Goal: Information Seeking & Learning: Learn about a topic

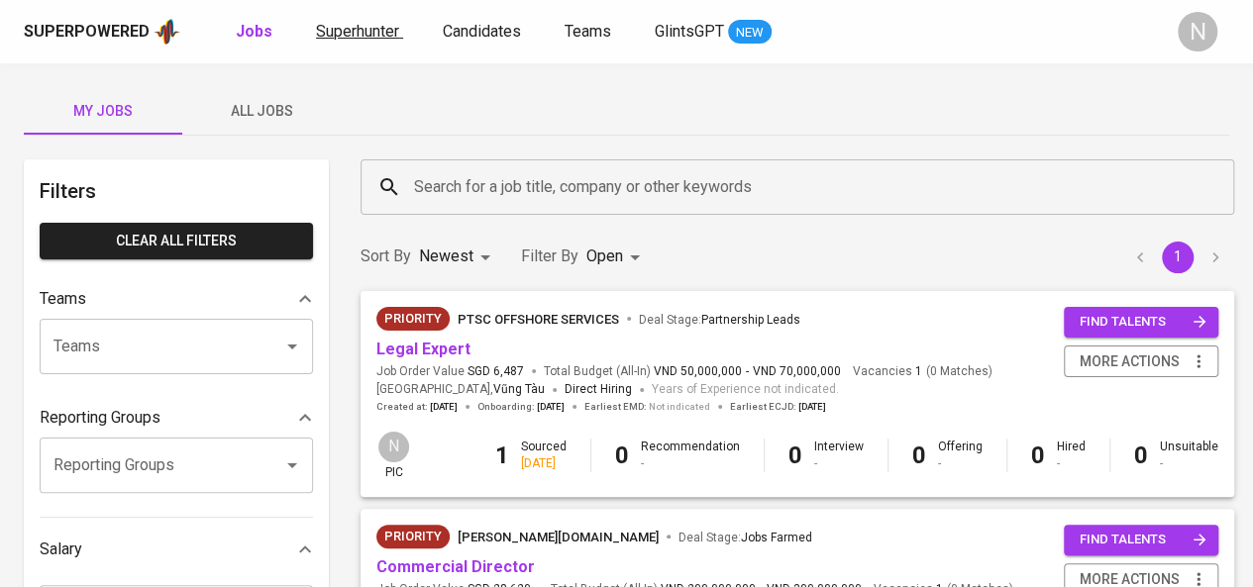
click at [354, 32] on span "Superhunter" at bounding box center [357, 31] width 83 height 19
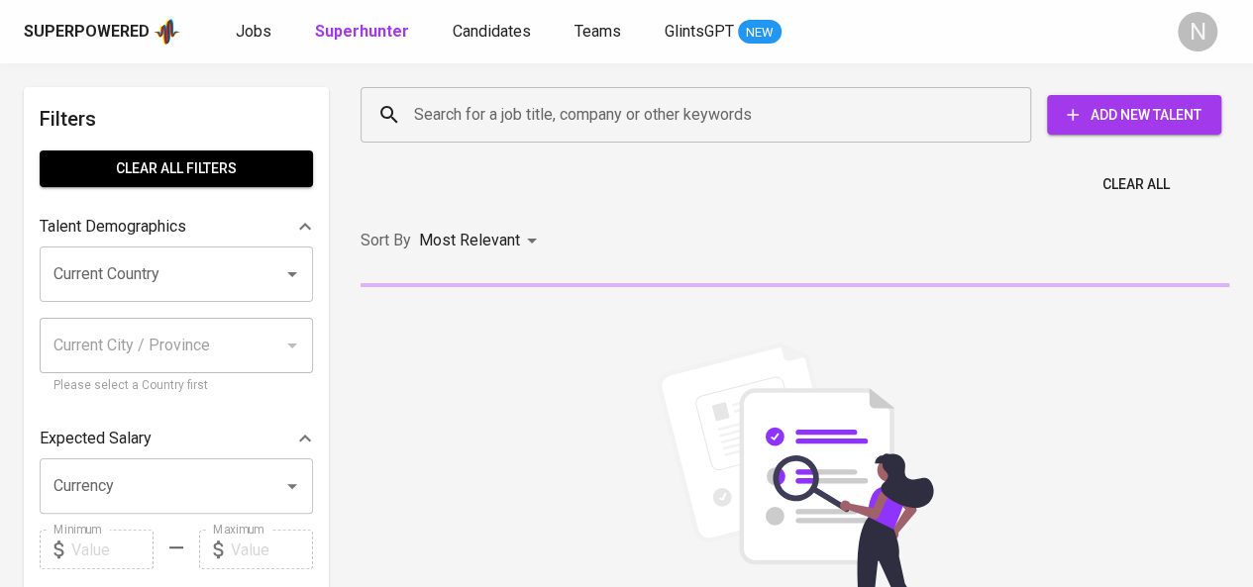
click at [270, 272] on div at bounding box center [278, 274] width 51 height 28
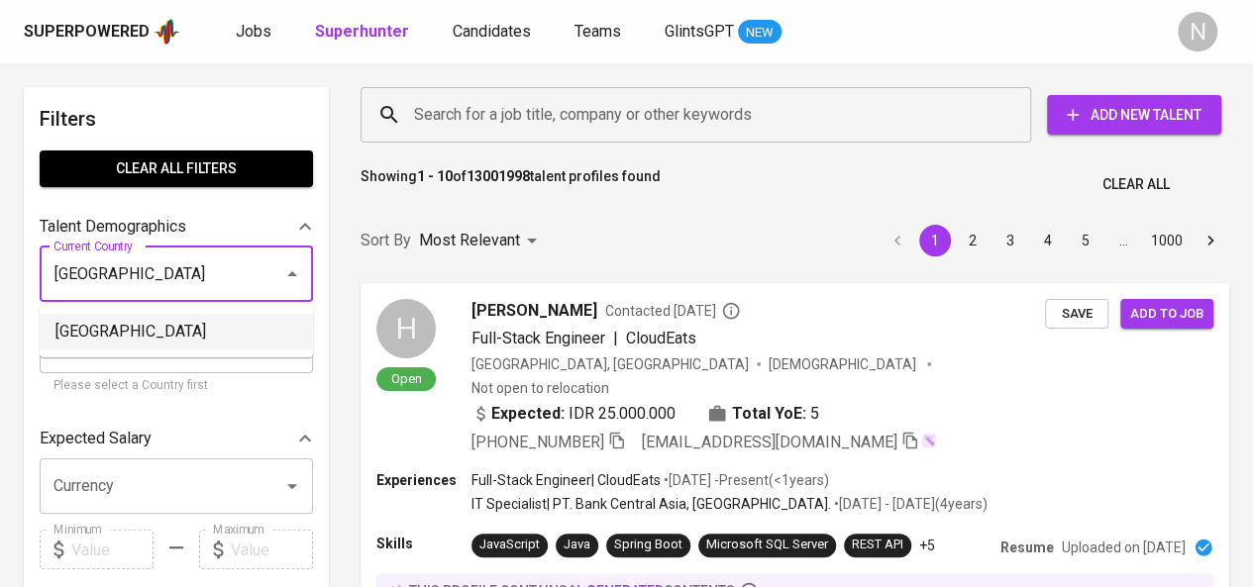
click at [51, 320] on li "[GEOGRAPHIC_DATA]" at bounding box center [176, 332] width 273 height 36
type input "[GEOGRAPHIC_DATA]"
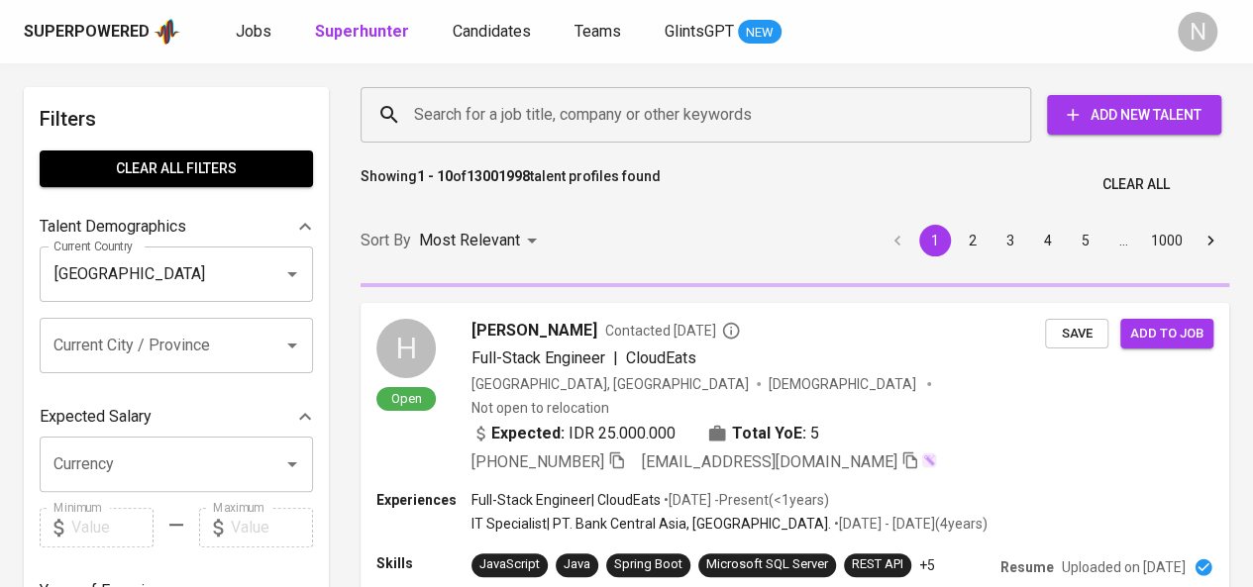
click at [210, 365] on div "Current City / Province" at bounding box center [176, 345] width 273 height 55
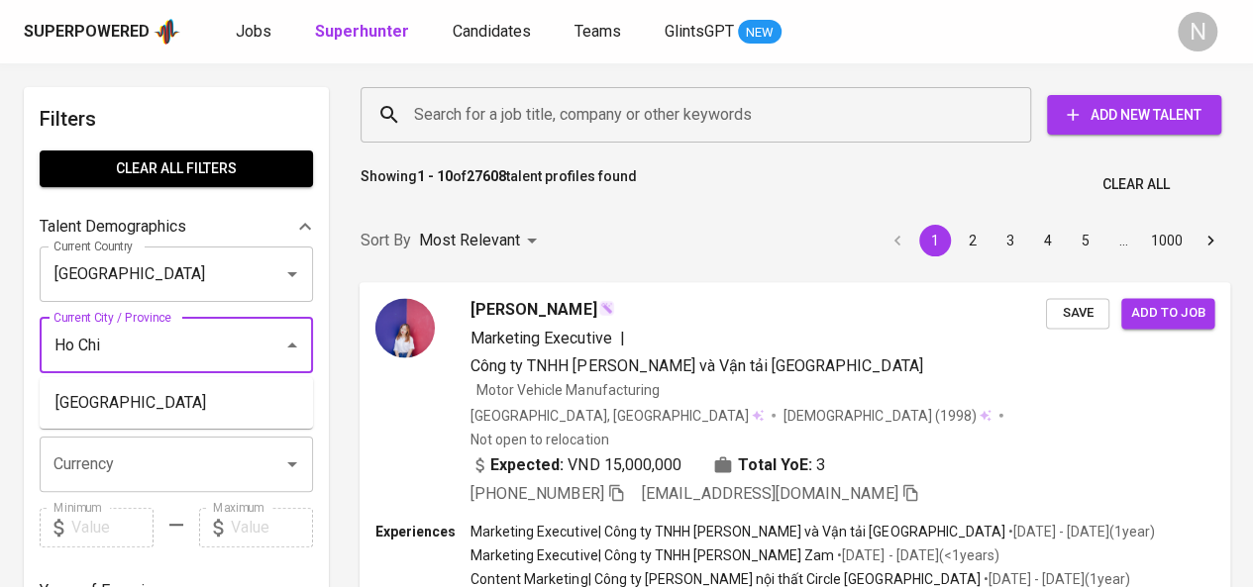
click at [156, 393] on li "[GEOGRAPHIC_DATA]" at bounding box center [176, 403] width 273 height 36
type input "Ho Chi"
click at [201, 397] on div "Expected Salary" at bounding box center [176, 417] width 273 height 40
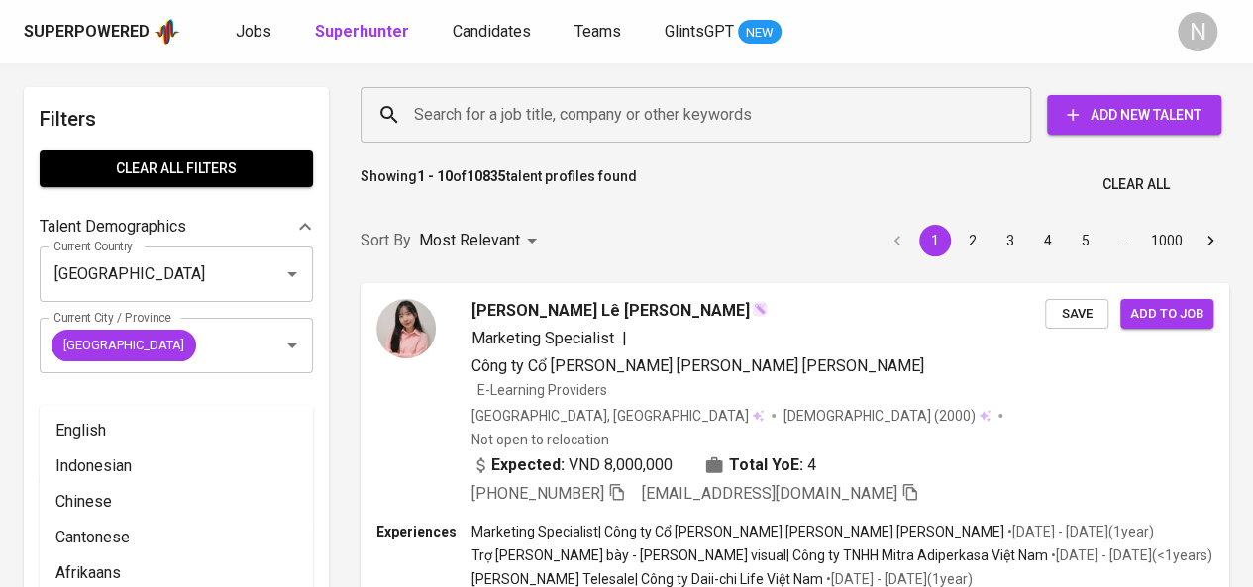
scroll to position [347, 0]
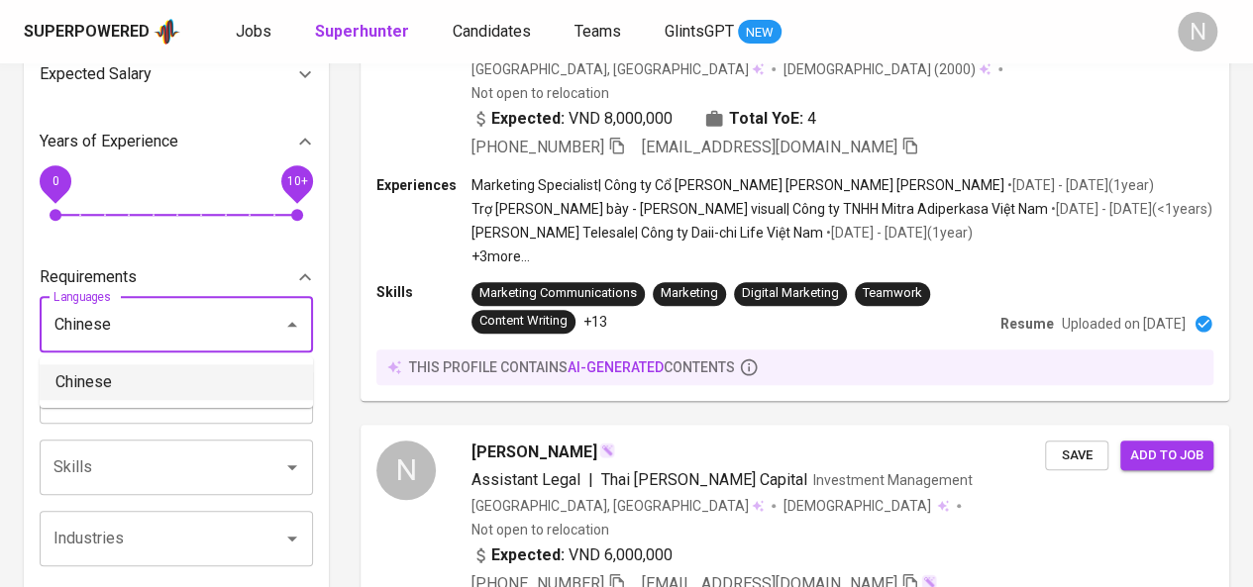
click at [152, 387] on li "Chinese" at bounding box center [176, 382] width 273 height 36
type input "Chinese"
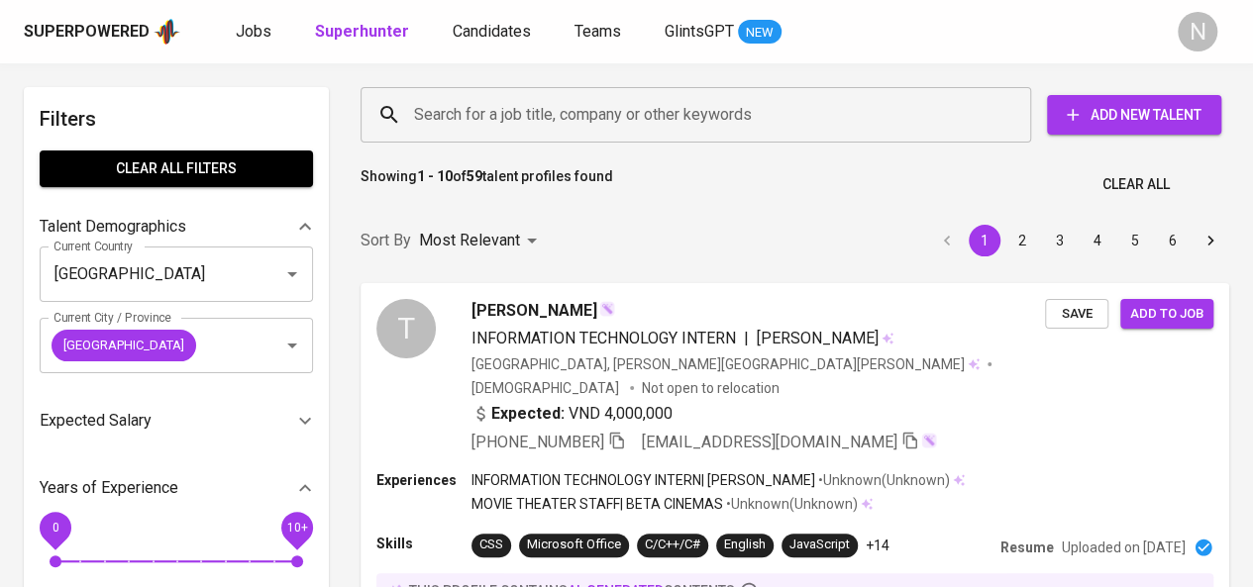
click at [579, 116] on input "Search for a job title, company or other keywords" at bounding box center [700, 115] width 583 height 38
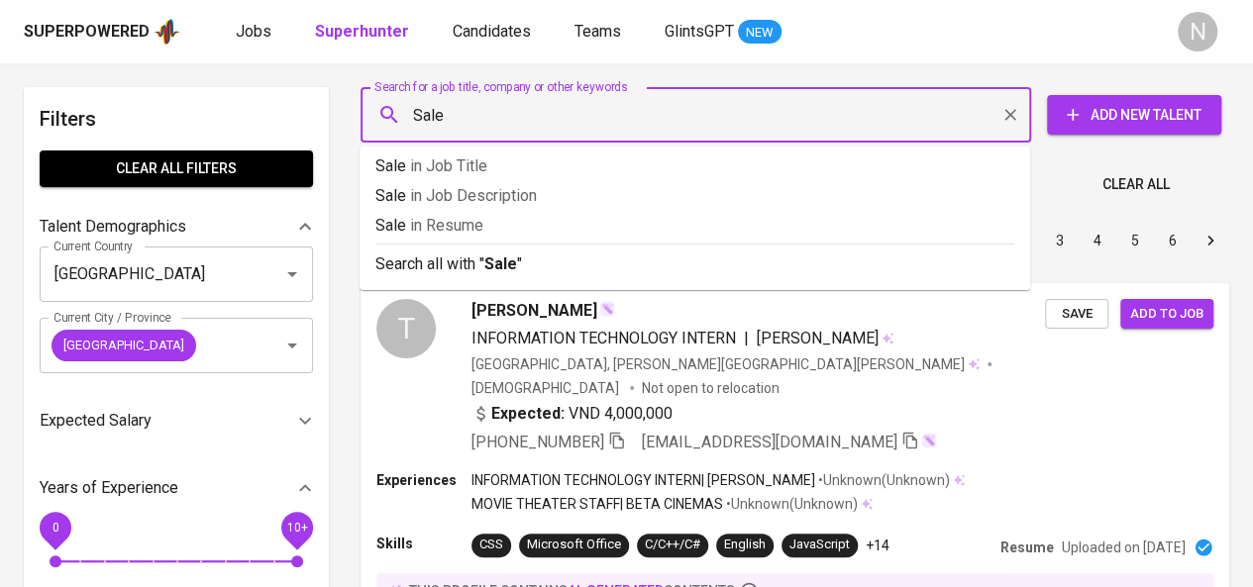
type input "Sales"
